Goal: Information Seeking & Learning: Compare options

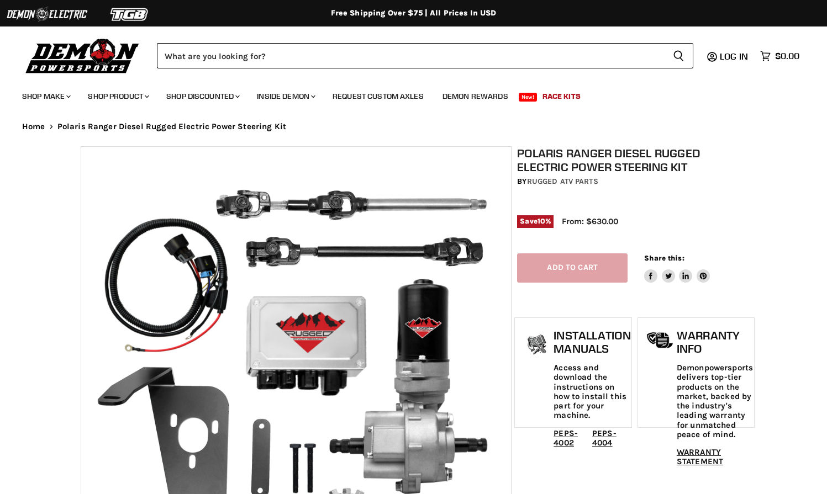
select select "******"
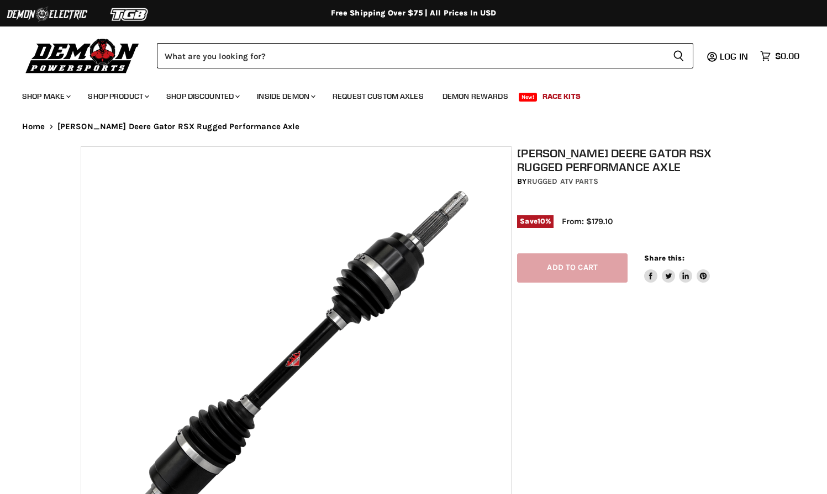
select select "******"
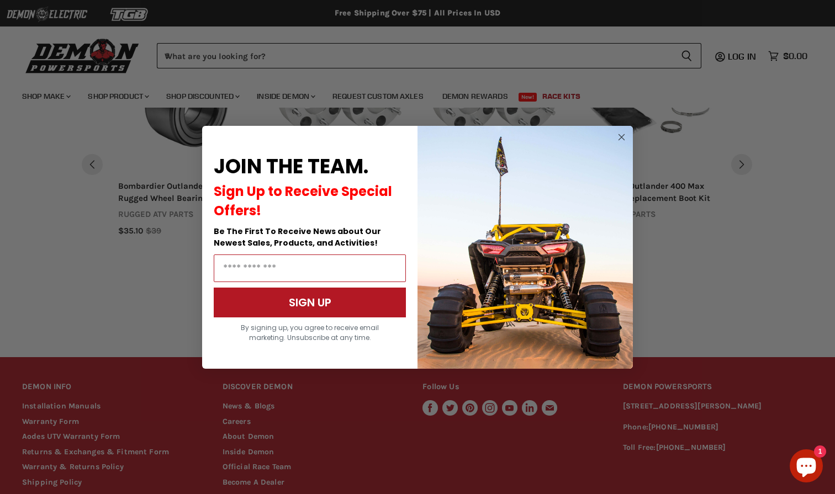
scroll to position [1092, 0]
